Goal: Information Seeking & Learning: Find specific fact

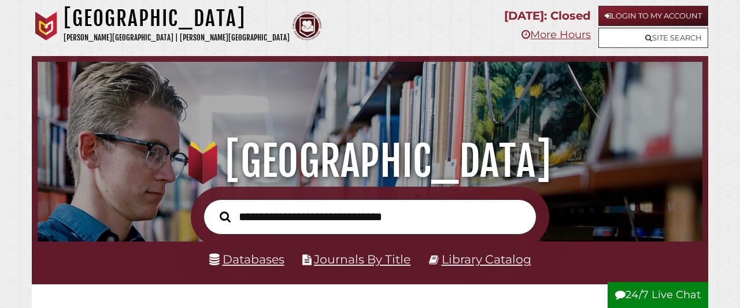
scroll to position [220, 659]
click at [277, 261] on link "Databases" at bounding box center [246, 259] width 75 height 14
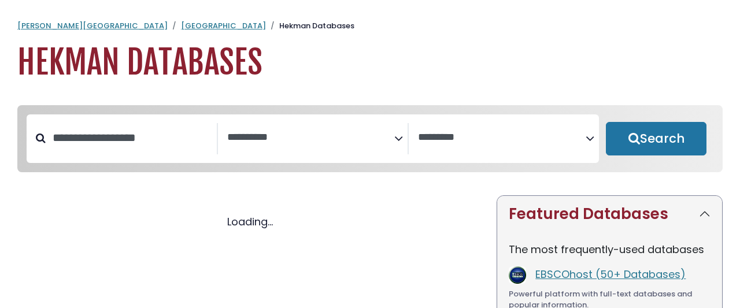
select select "Database Subject Filter"
select select "Database Vendors Filter"
select select "Database Subject Filter"
select select "Database Vendors Filter"
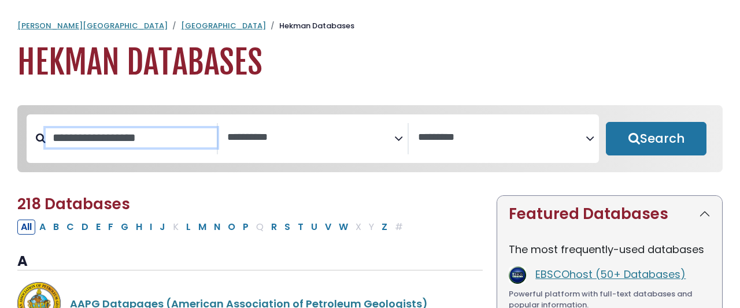
click at [170, 128] on input "Search database by title or keyword" at bounding box center [131, 137] width 171 height 19
type input "***"
click at [606, 122] on button "Search" at bounding box center [656, 139] width 101 height 34
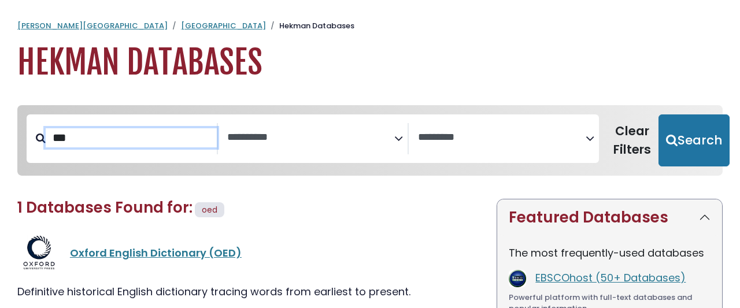
select select "Database Subject Filter"
select select "Database Vendors Filter"
click at [113, 246] on link "Oxford English Dictionary (OED)" at bounding box center [156, 253] width 172 height 14
